Goal: Find specific page/section

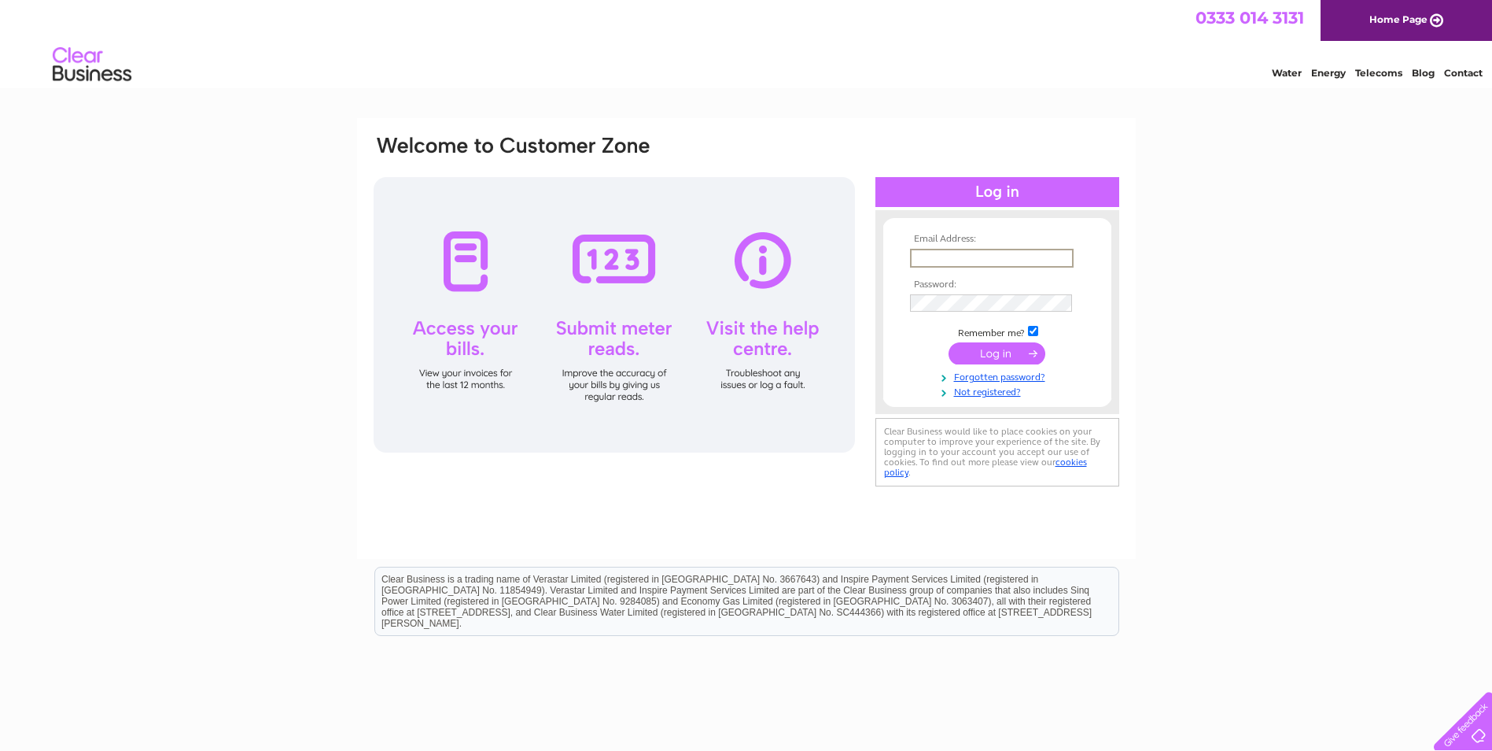
click at [932, 256] on input "text" at bounding box center [992, 258] width 164 height 19
click at [1012, 260] on input "[EMAIL_ADDRESS][DOMAIN_NAME]" at bounding box center [992, 258] width 164 height 19
click at [1014, 259] on input "[EMAIL_ADDRESS][DOMAIN_NAME]" at bounding box center [992, 258] width 164 height 19
click at [1031, 260] on input "[EMAIL_ADDRESS][DOMAIN_NAME]" at bounding box center [992, 258] width 164 height 19
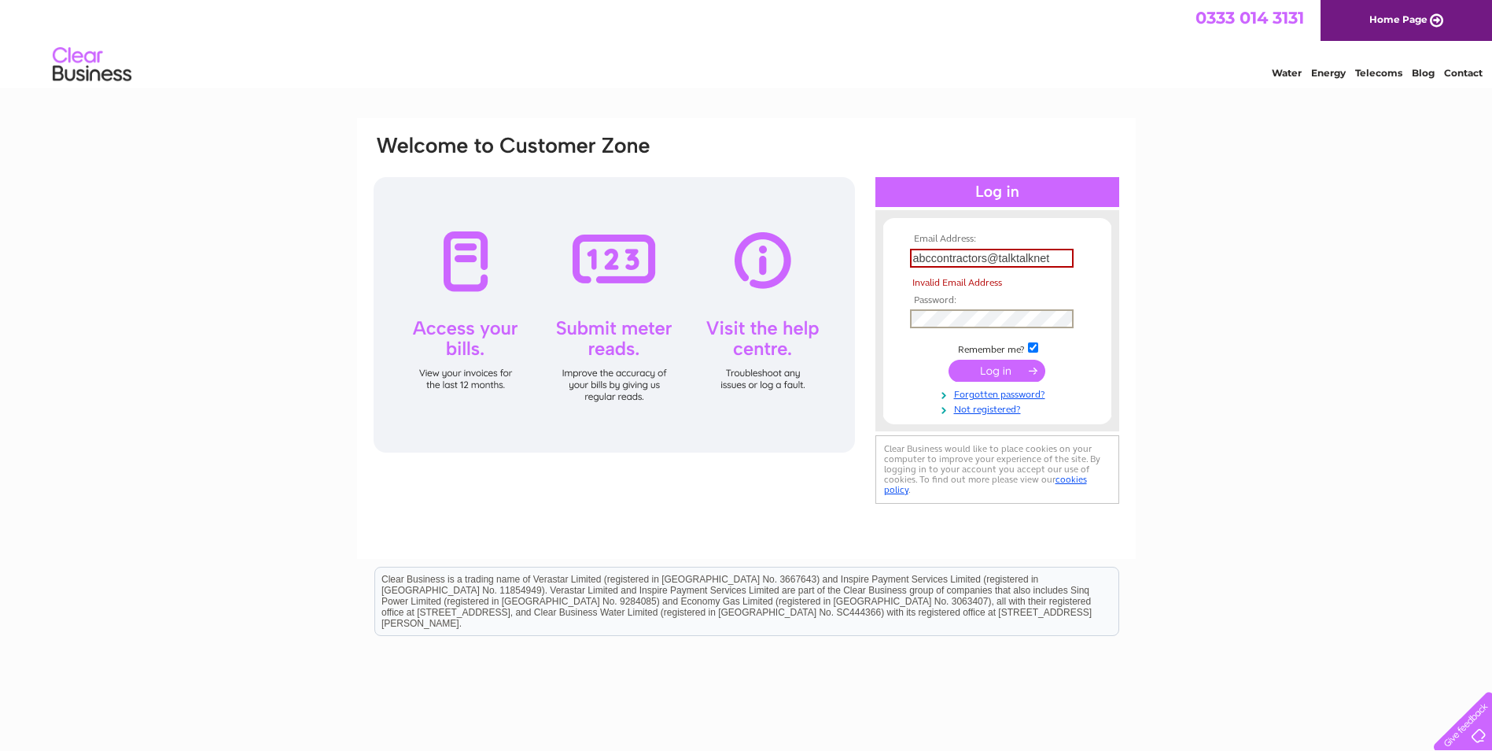
click at [950, 306] on td at bounding box center [997, 318] width 183 height 27
click at [1034, 260] on input "abccontractors@talktalknet" at bounding box center [992, 258] width 164 height 19
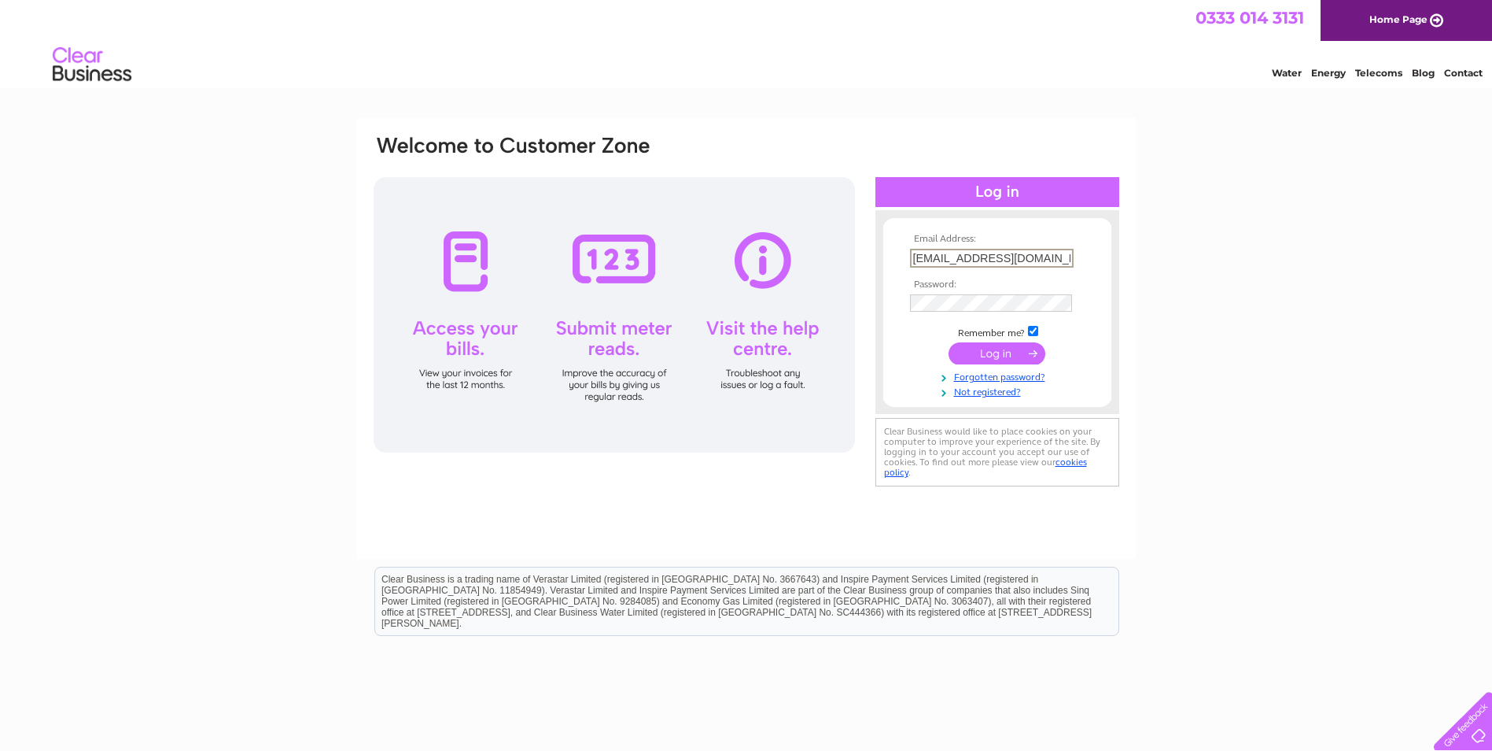
type input "[EMAIL_ADDRESS][DOMAIN_NAME]"
click at [981, 356] on input "submit" at bounding box center [997, 352] width 97 height 22
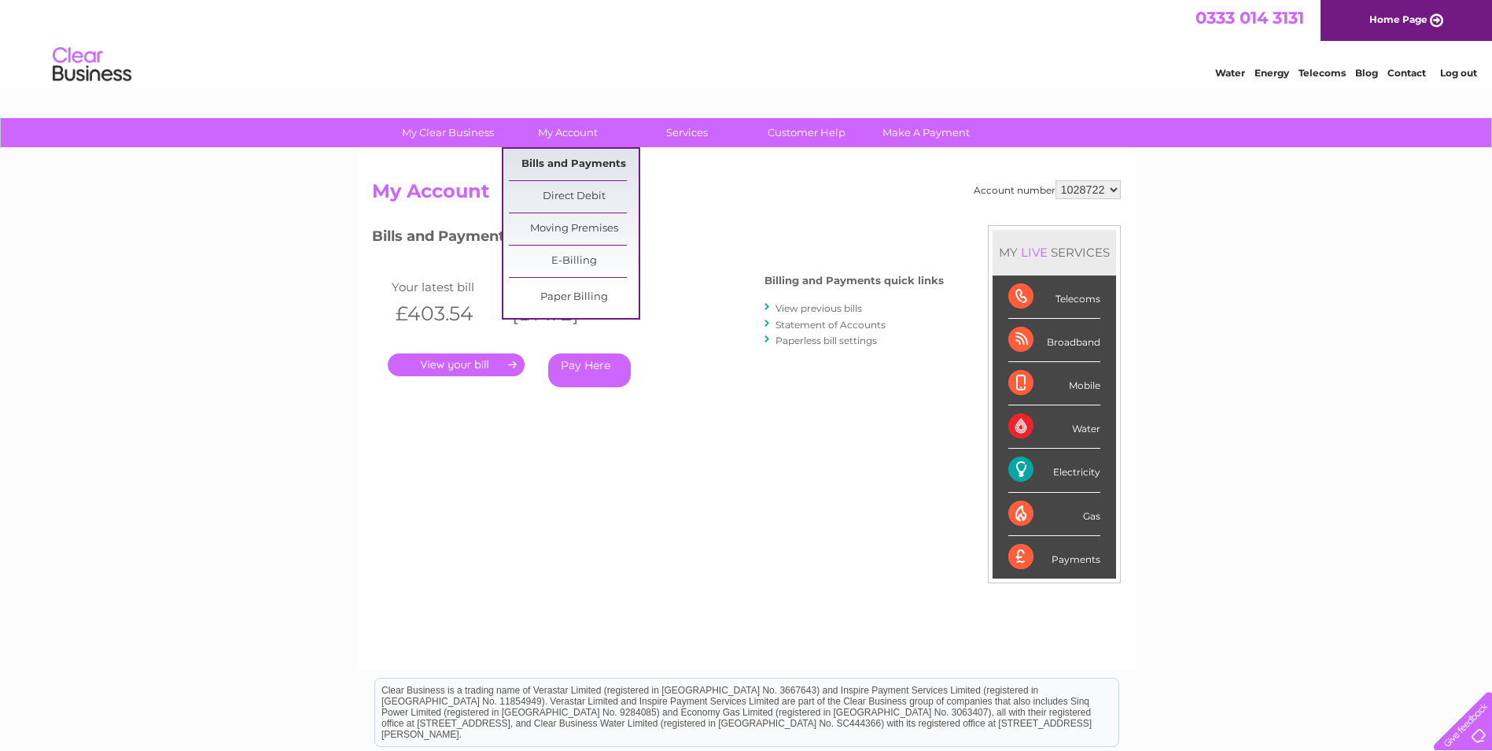
click at [558, 168] on link "Bills and Payments" at bounding box center [574, 164] width 130 height 31
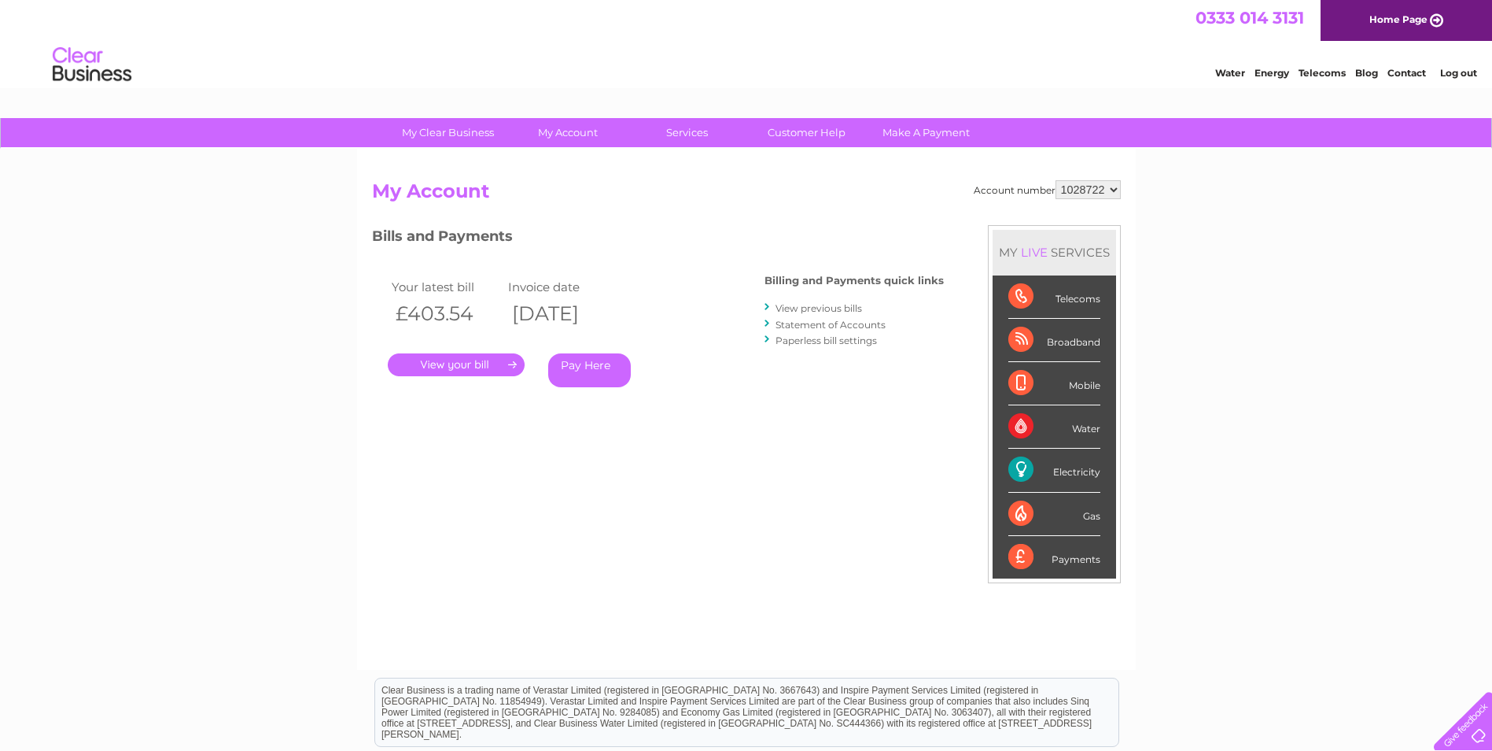
click at [474, 367] on link "." at bounding box center [456, 364] width 137 height 23
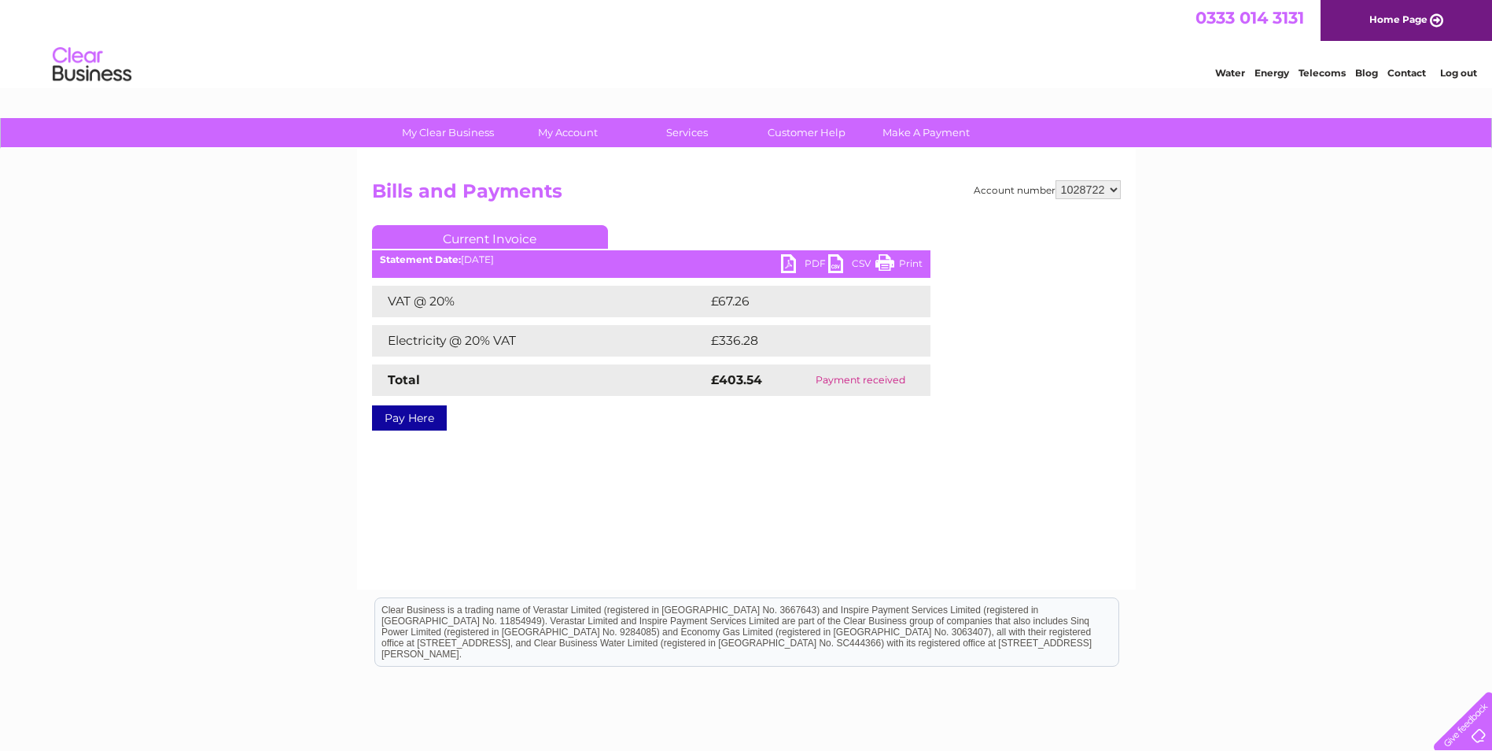
click at [1459, 72] on link "Log out" at bounding box center [1458, 73] width 37 height 12
